Goal: Navigation & Orientation: Find specific page/section

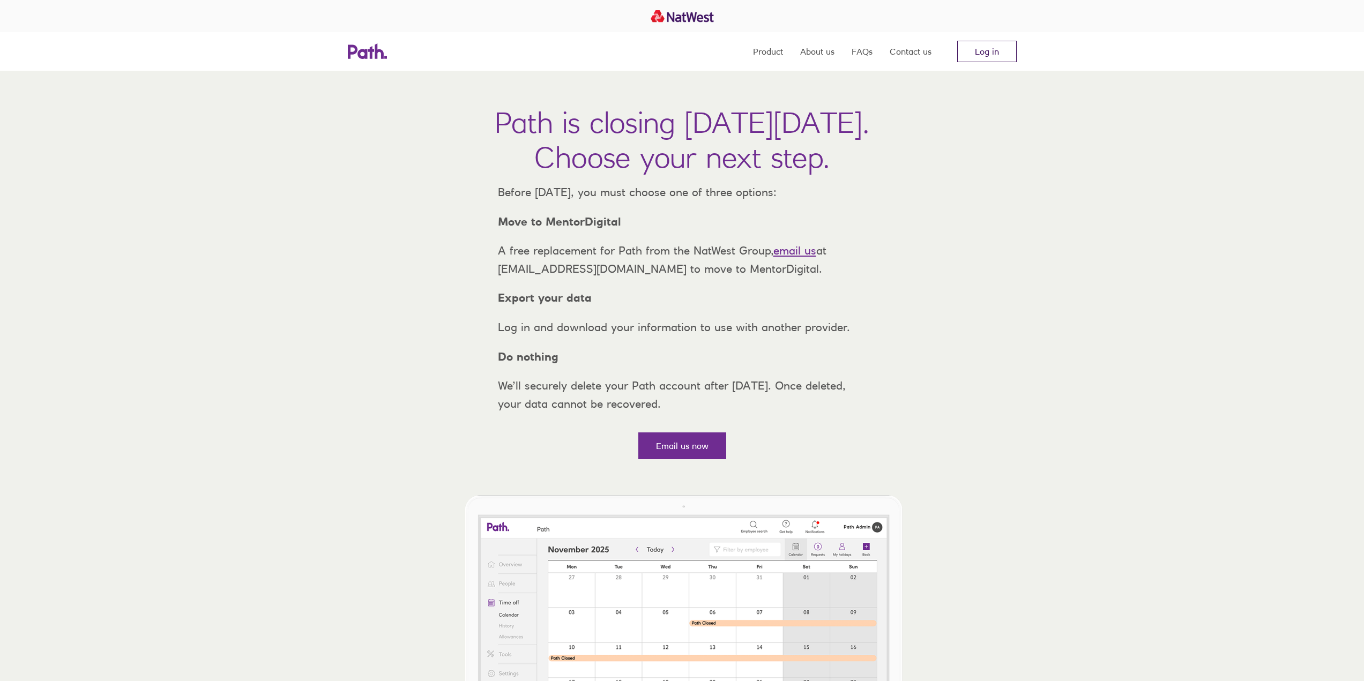
click at [982, 61] on link "Log in" at bounding box center [987, 51] width 60 height 21
click at [982, 59] on link "Log in" at bounding box center [987, 51] width 60 height 21
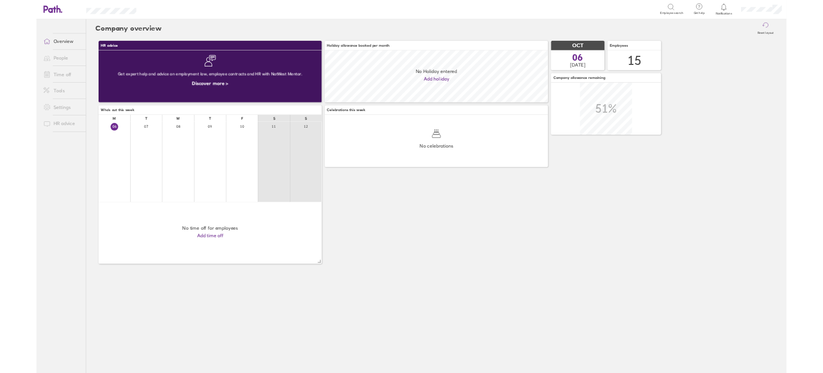
scroll to position [95, 408]
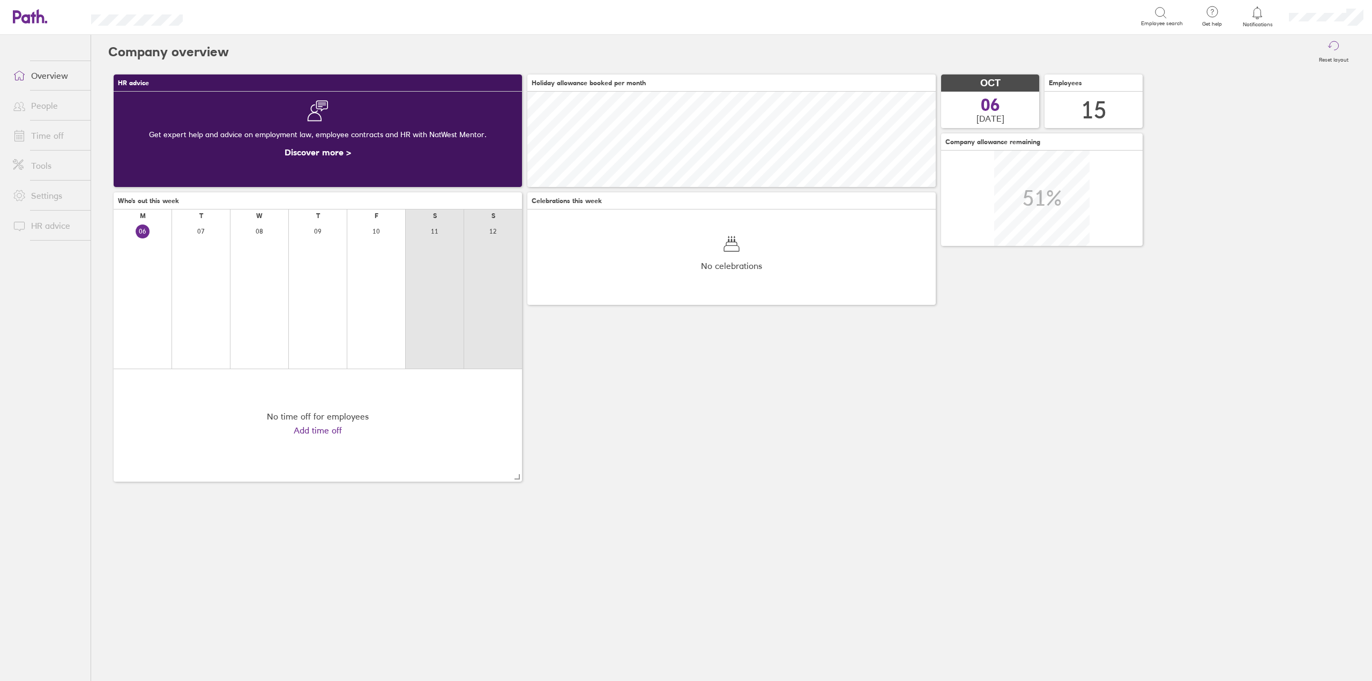
click at [56, 108] on link "People" at bounding box center [47, 105] width 86 height 21
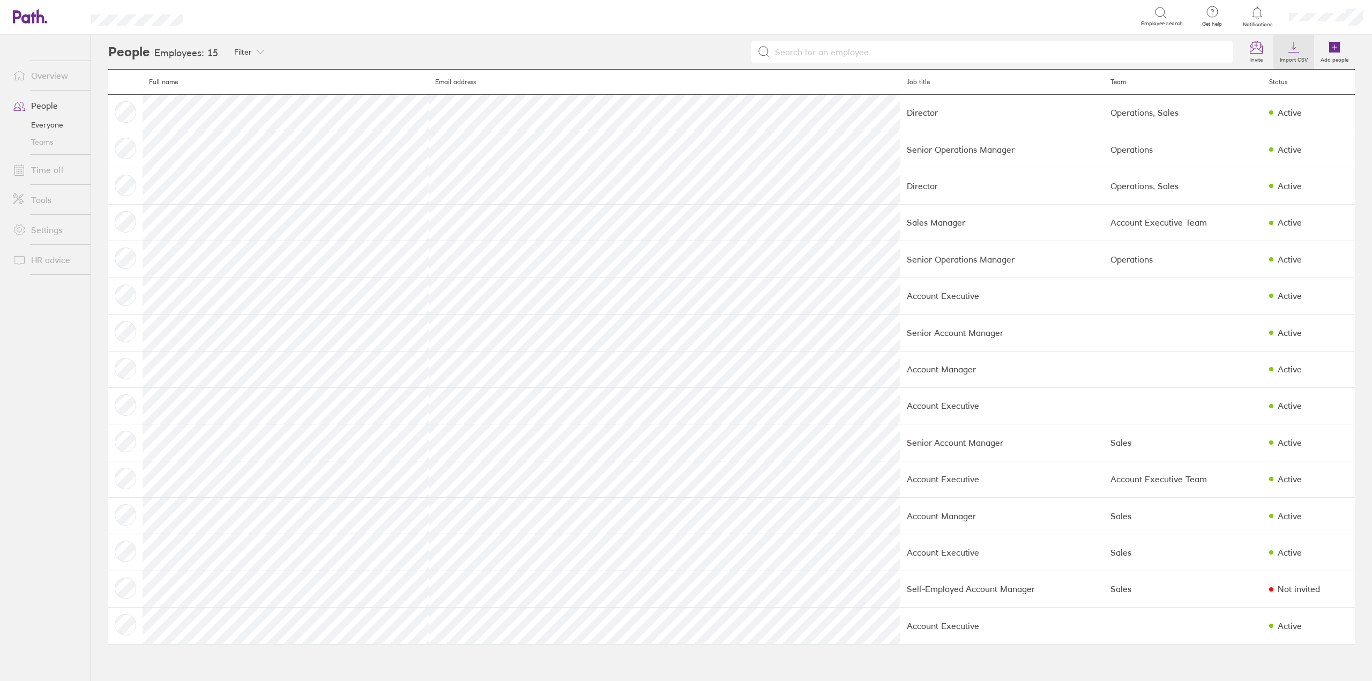
click at [1284, 56] on label "Import CSV" at bounding box center [1294, 59] width 41 height 10
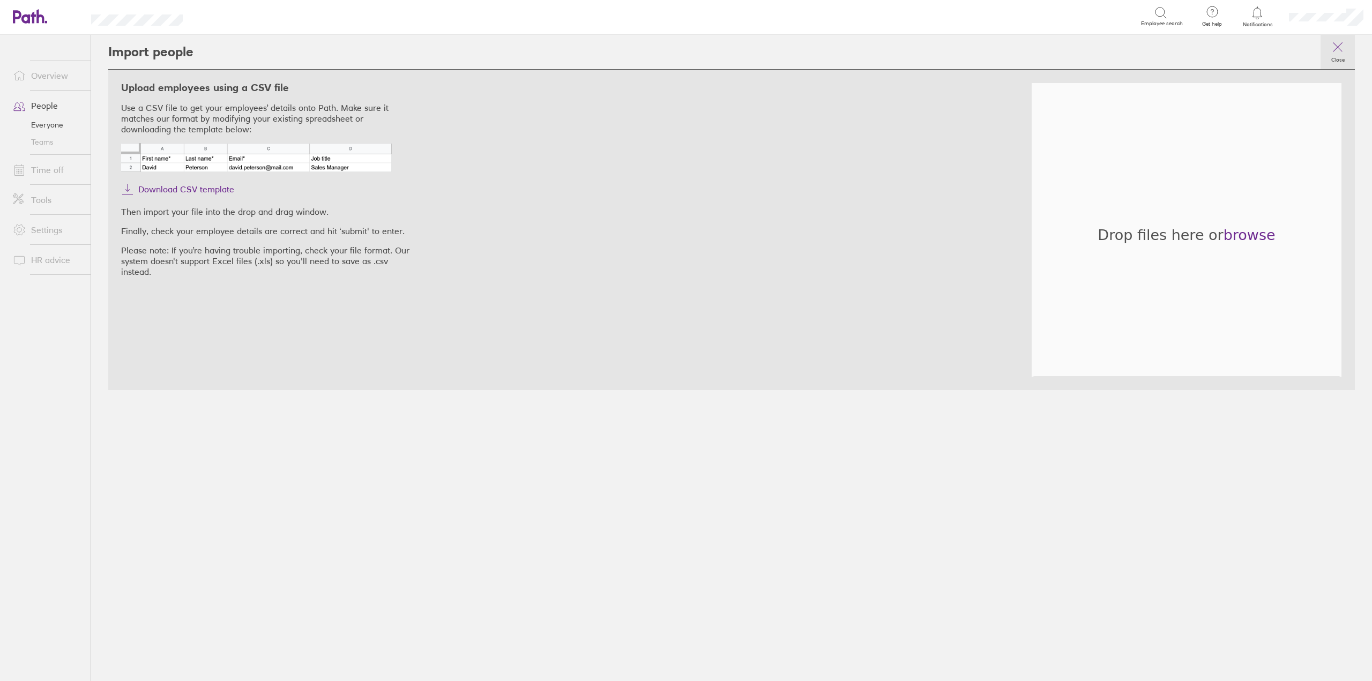
click at [1335, 46] on icon at bounding box center [1338, 47] width 13 height 13
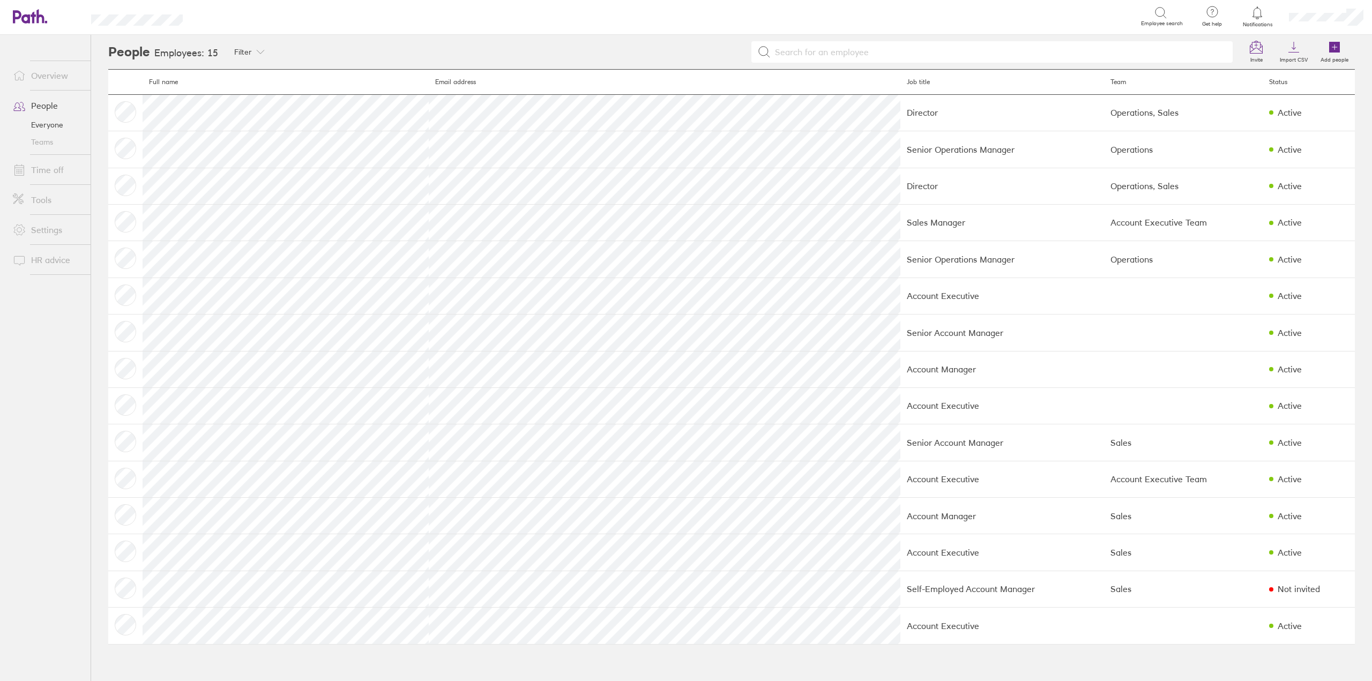
click at [42, 198] on link "Tools" at bounding box center [47, 199] width 86 height 21
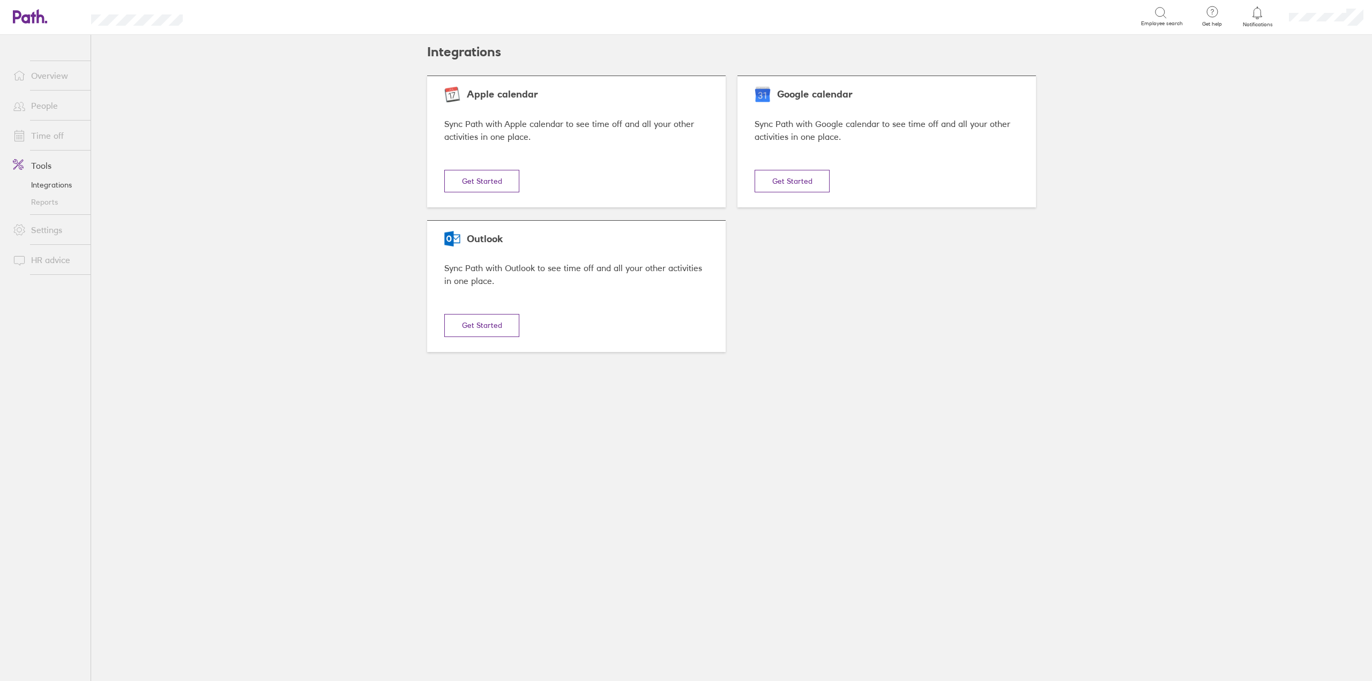
click at [42, 235] on link "Settings" at bounding box center [47, 229] width 86 height 21
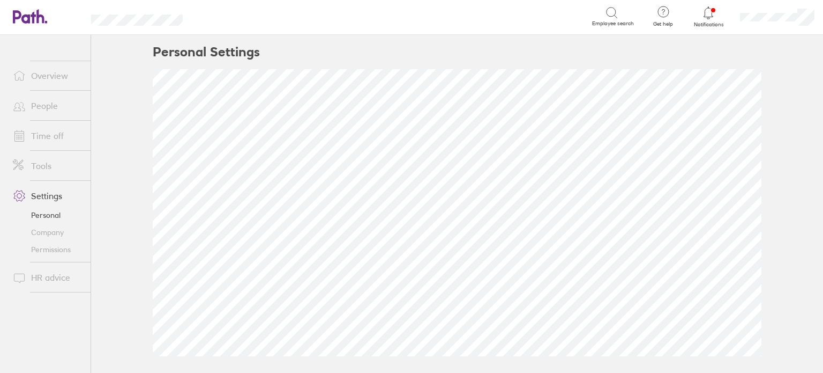
click at [40, 104] on link "People" at bounding box center [47, 105] width 86 height 21
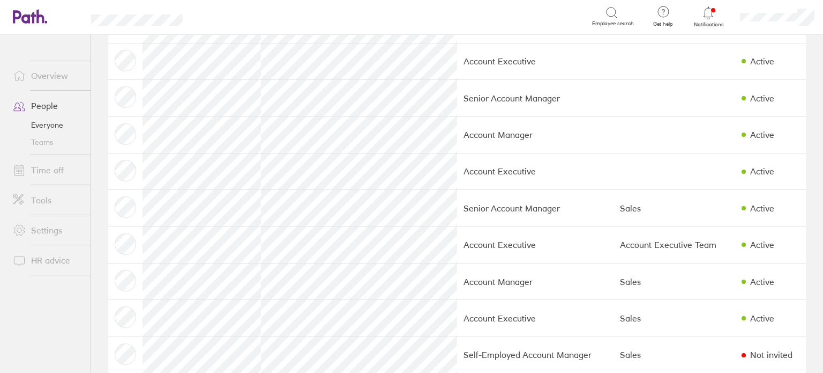
scroll to position [292, 0]
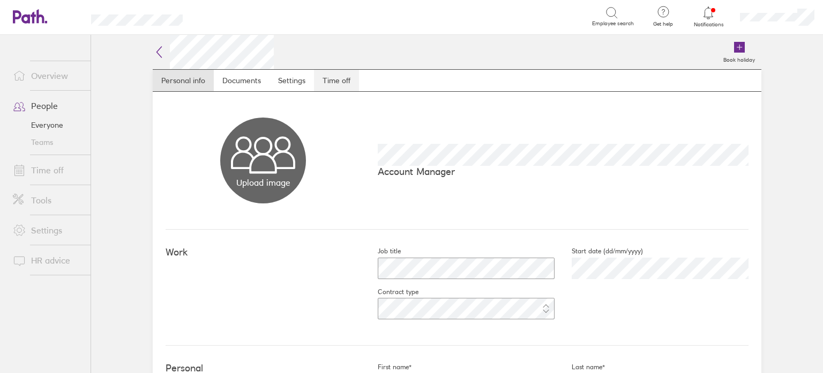
click at [341, 75] on link "Time off" at bounding box center [336, 80] width 45 height 21
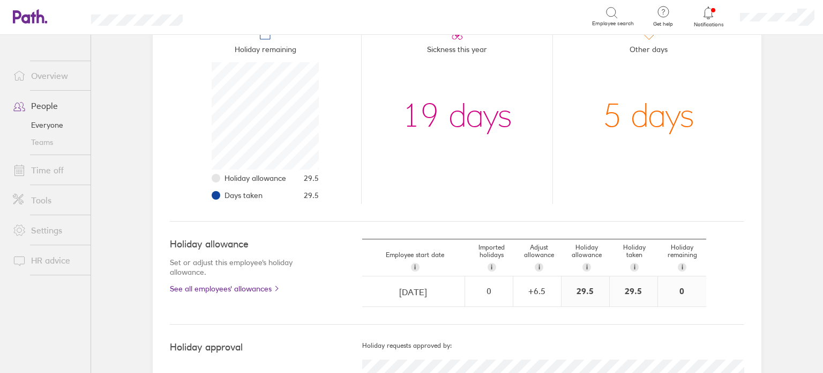
scroll to position [75, 0]
